Goal: Find specific page/section: Find specific page/section

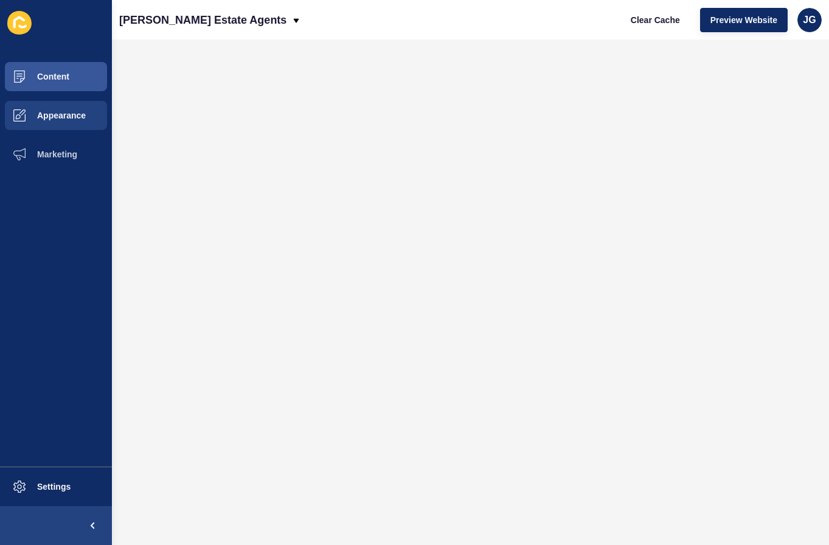
click at [77, 139] on button "Marketing" at bounding box center [56, 154] width 112 height 39
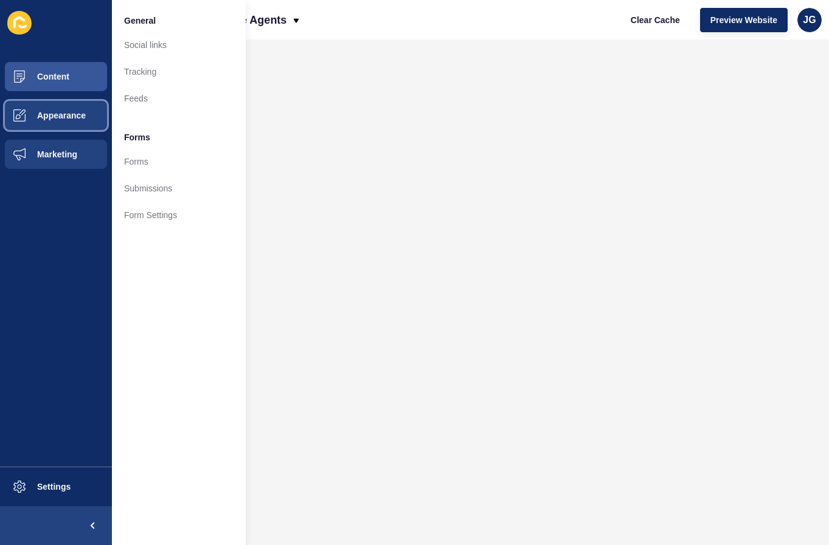
click at [82, 112] on span "Appearance" at bounding box center [42, 116] width 88 height 10
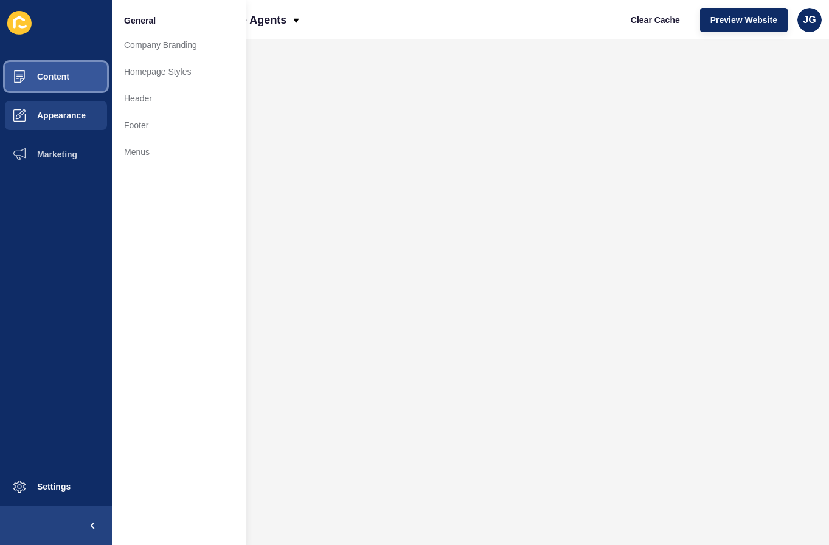
click at [80, 85] on button "Content" at bounding box center [56, 76] width 112 height 39
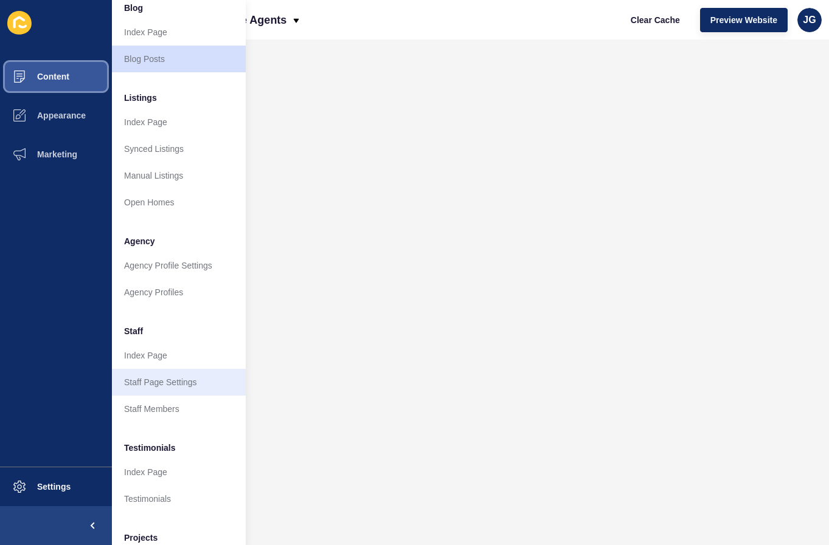
scroll to position [90, 0]
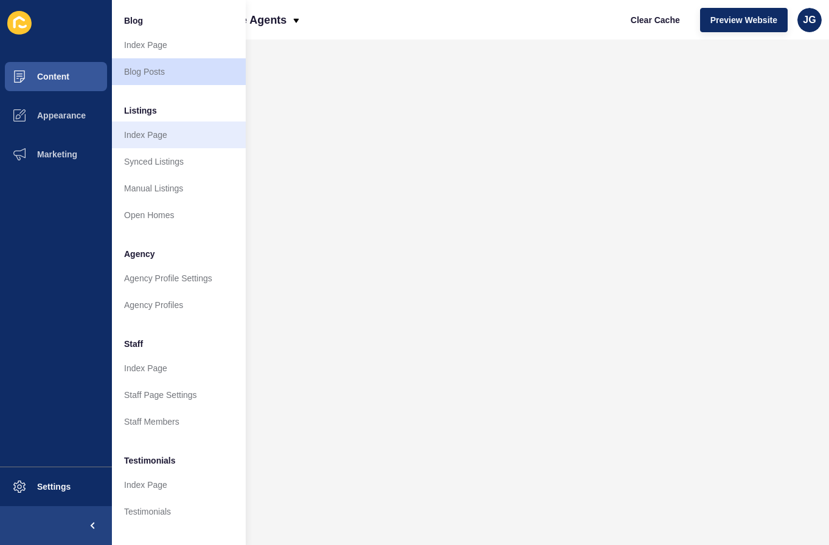
click at [161, 132] on link "Index Page" at bounding box center [179, 135] width 134 height 27
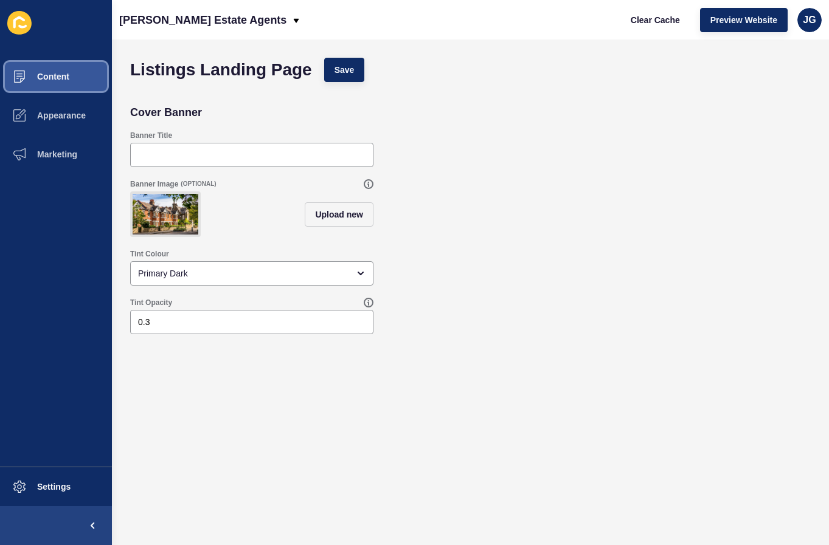
click at [61, 88] on button "Content" at bounding box center [56, 76] width 112 height 39
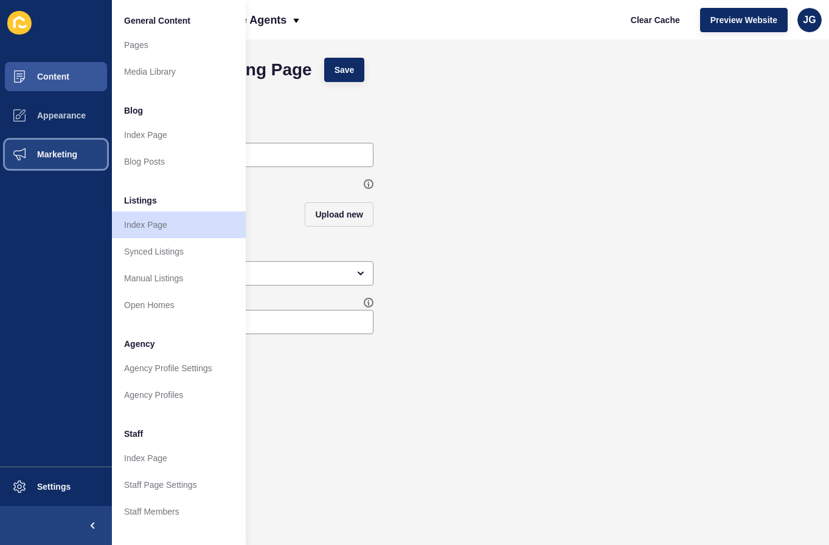
click at [65, 143] on button "Marketing" at bounding box center [56, 154] width 112 height 39
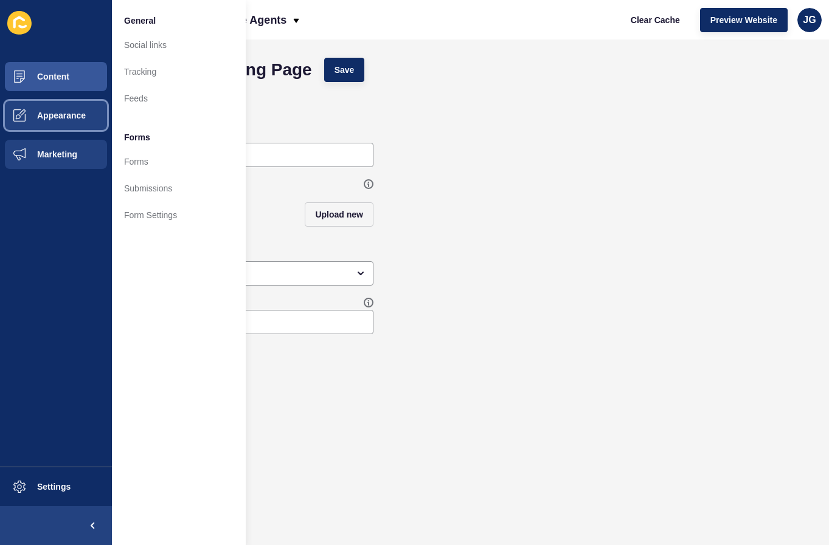
click at [71, 123] on button "Appearance" at bounding box center [56, 115] width 112 height 39
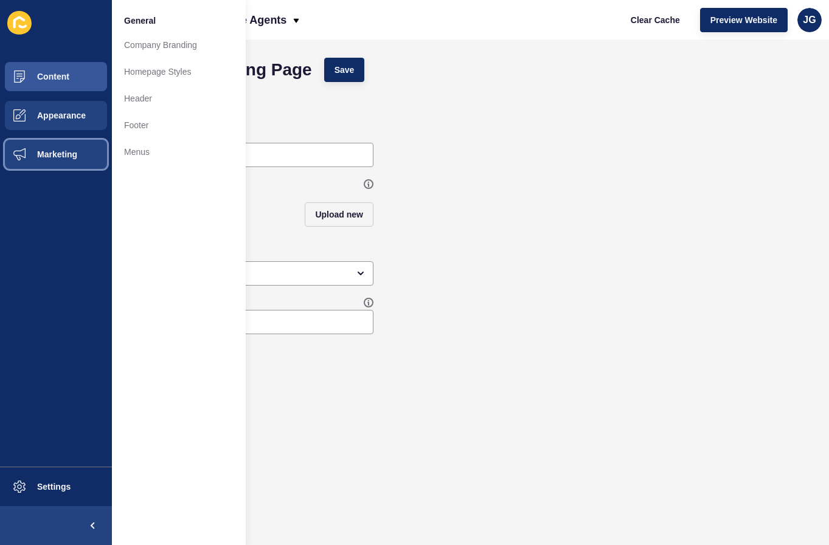
click at [73, 149] on button "Marketing" at bounding box center [56, 154] width 112 height 39
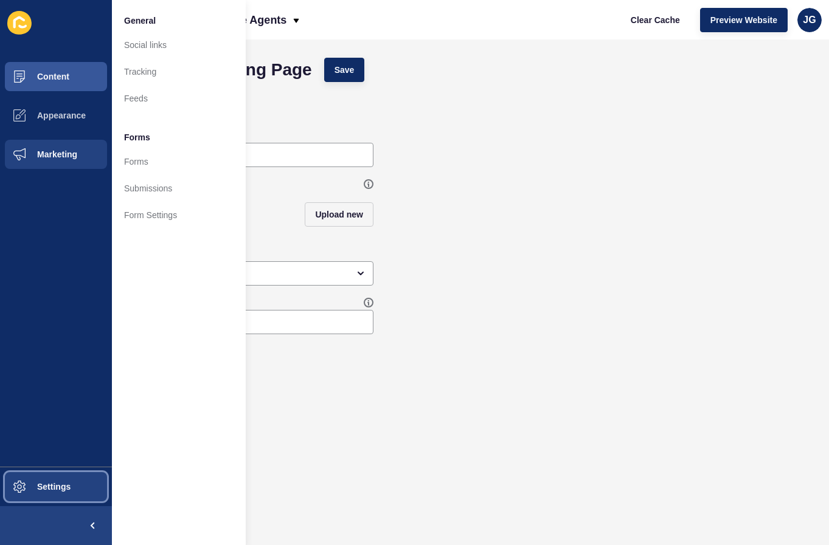
click at [47, 485] on span "Settings" at bounding box center [34, 487] width 72 height 10
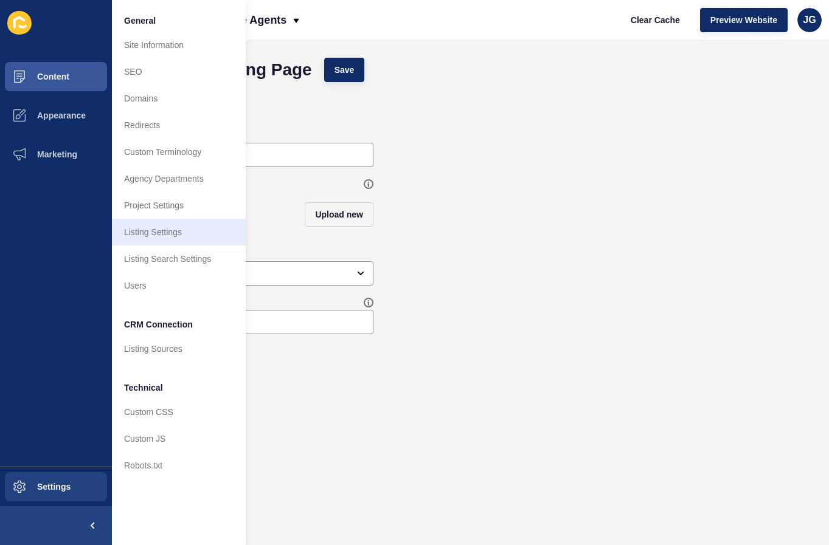
click at [172, 236] on link "Listing Settings" at bounding box center [179, 232] width 134 height 27
